Goal: Navigation & Orientation: Find specific page/section

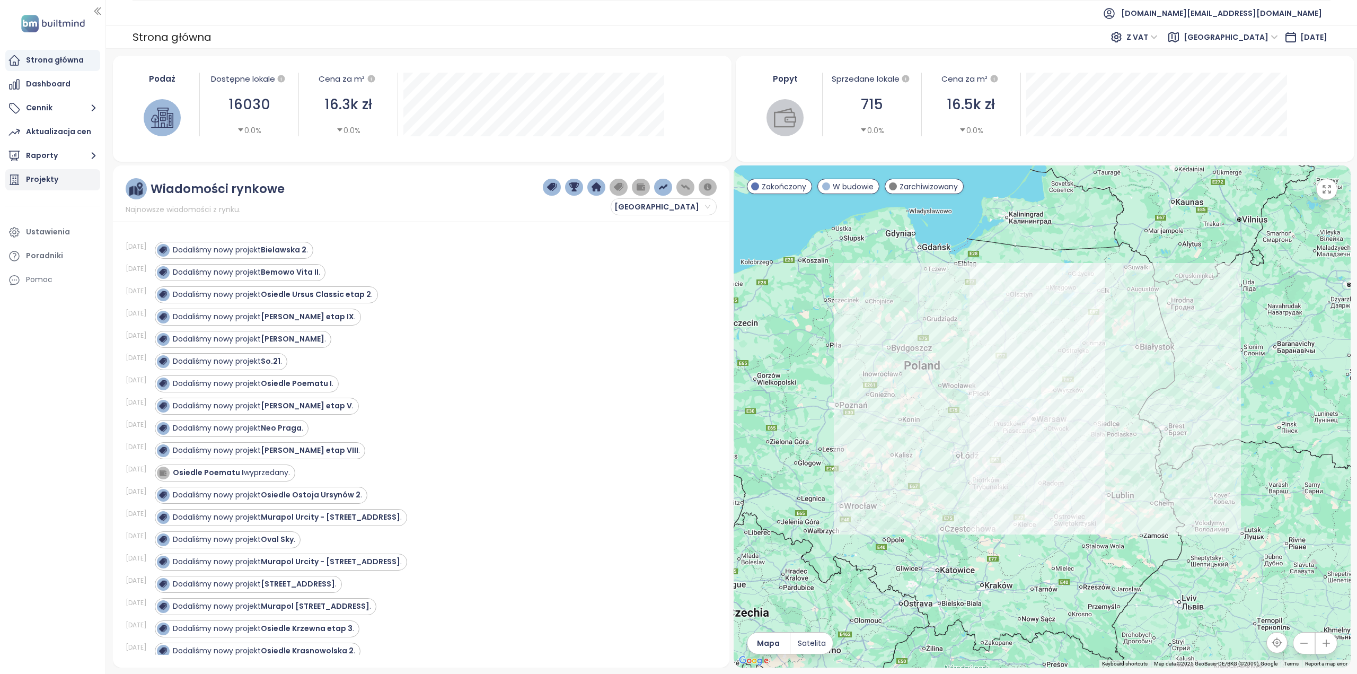
click at [48, 187] on div "Projekty" at bounding box center [52, 179] width 95 height 21
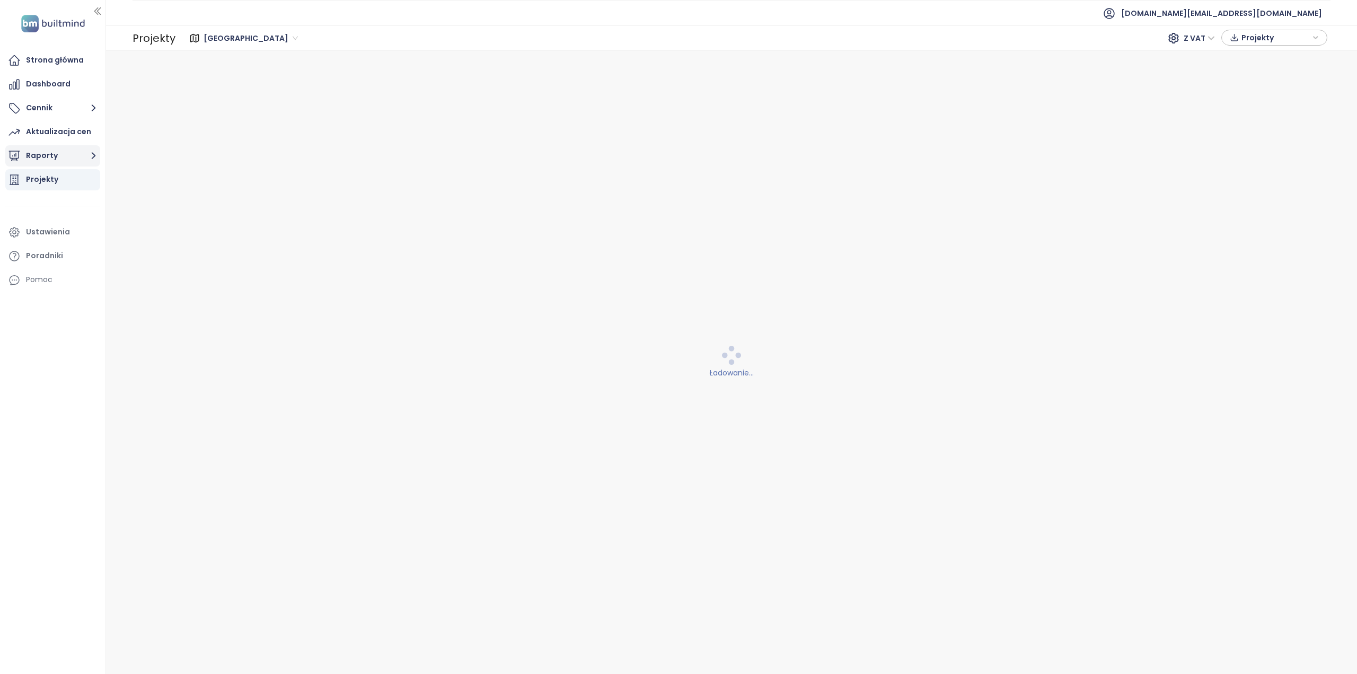
click at [39, 149] on button "Raporty" at bounding box center [52, 155] width 95 height 21
click at [42, 63] on div "Strona główna" at bounding box center [55, 60] width 58 height 13
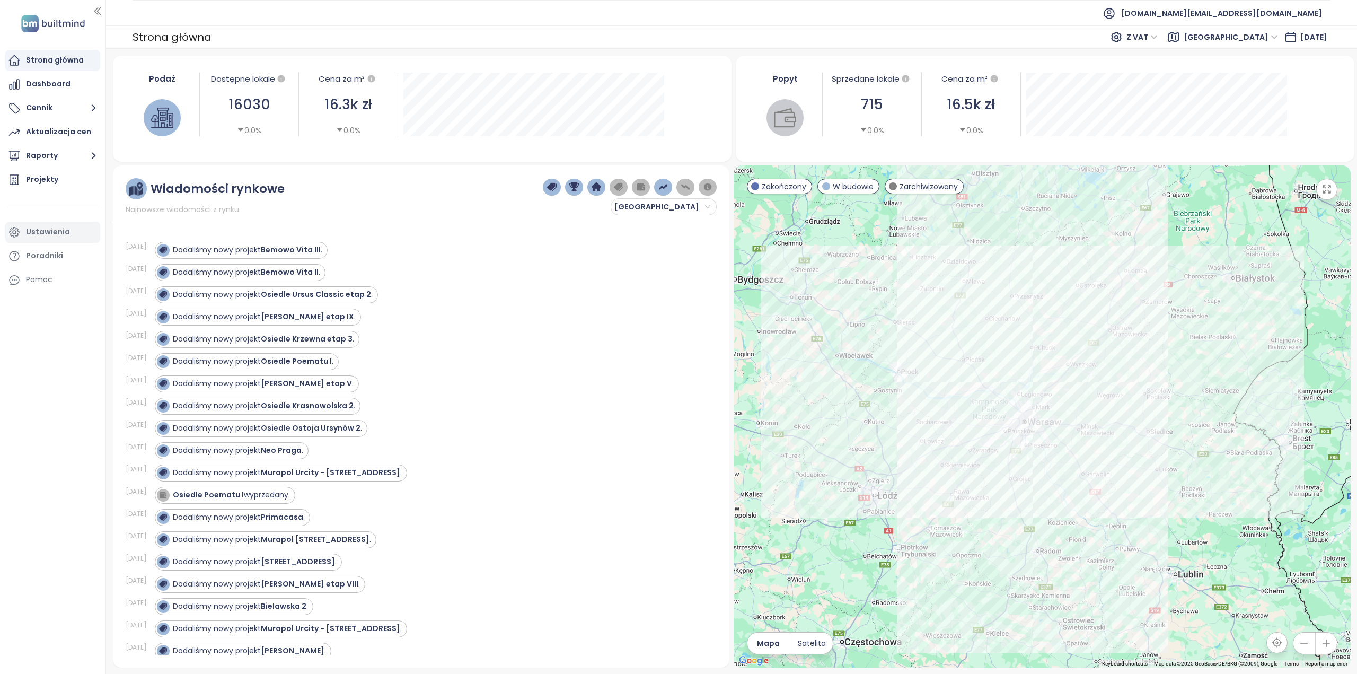
click at [48, 231] on div "Ustawienia" at bounding box center [48, 231] width 44 height 13
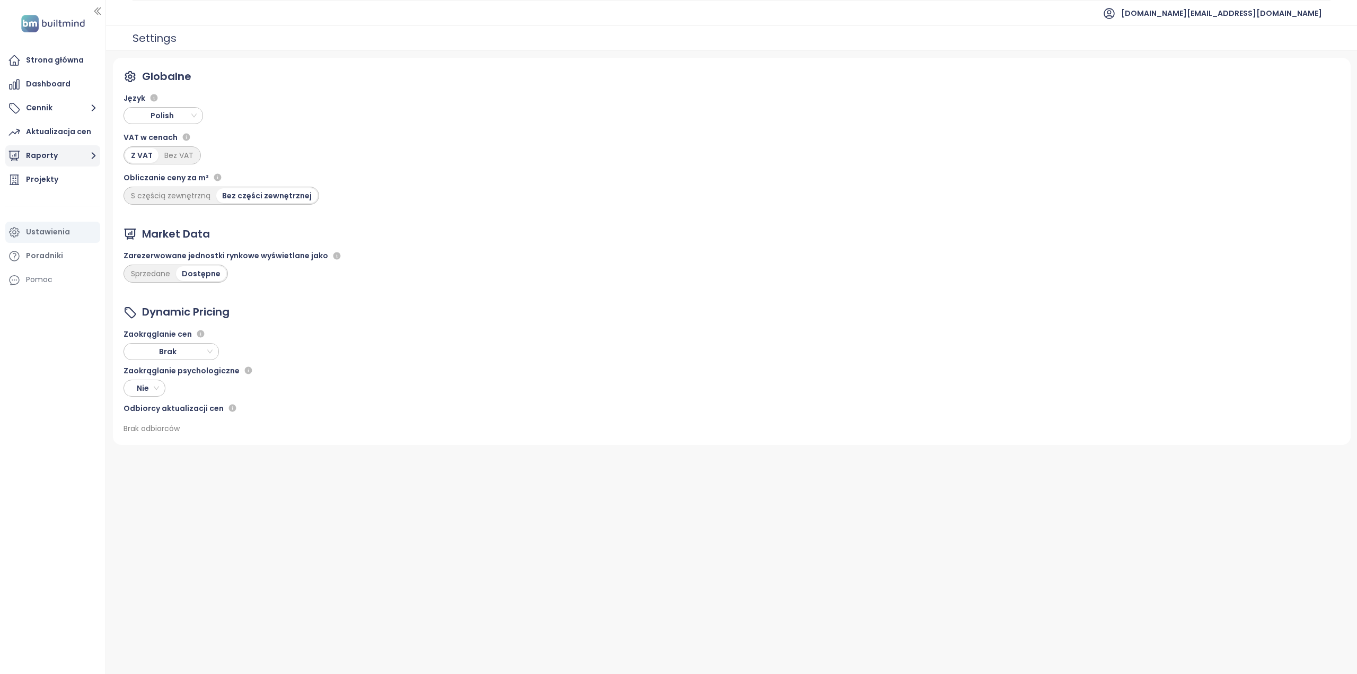
click at [63, 163] on button "Raporty" at bounding box center [52, 155] width 95 height 21
